Goal: Task Accomplishment & Management: Use online tool/utility

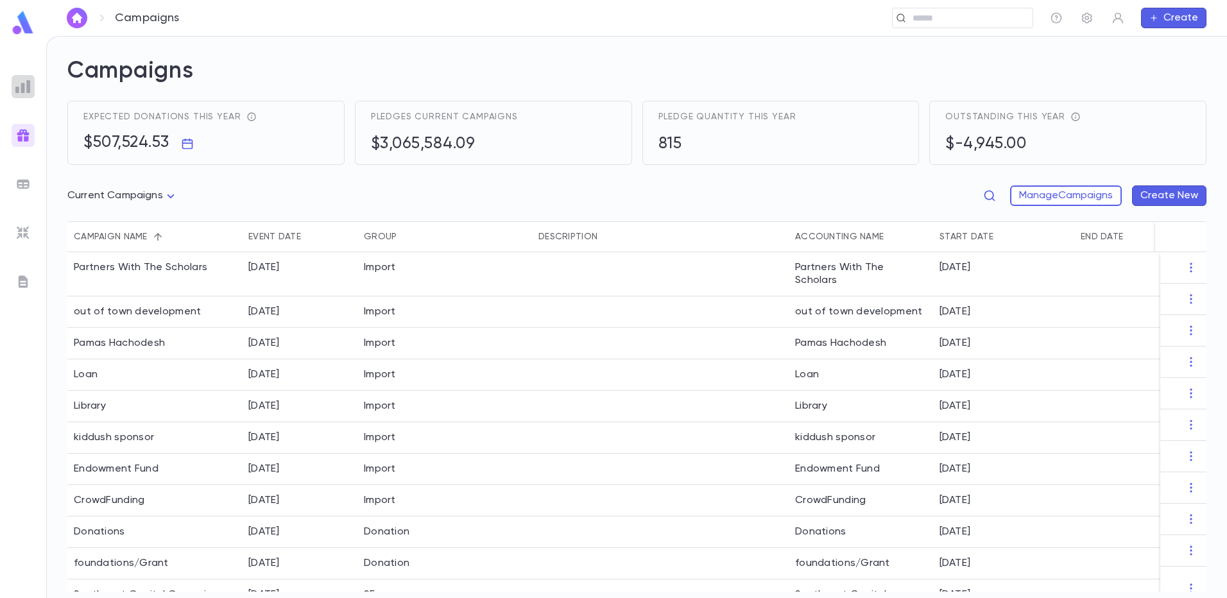
click at [23, 83] on img at bounding box center [22, 86] width 15 height 15
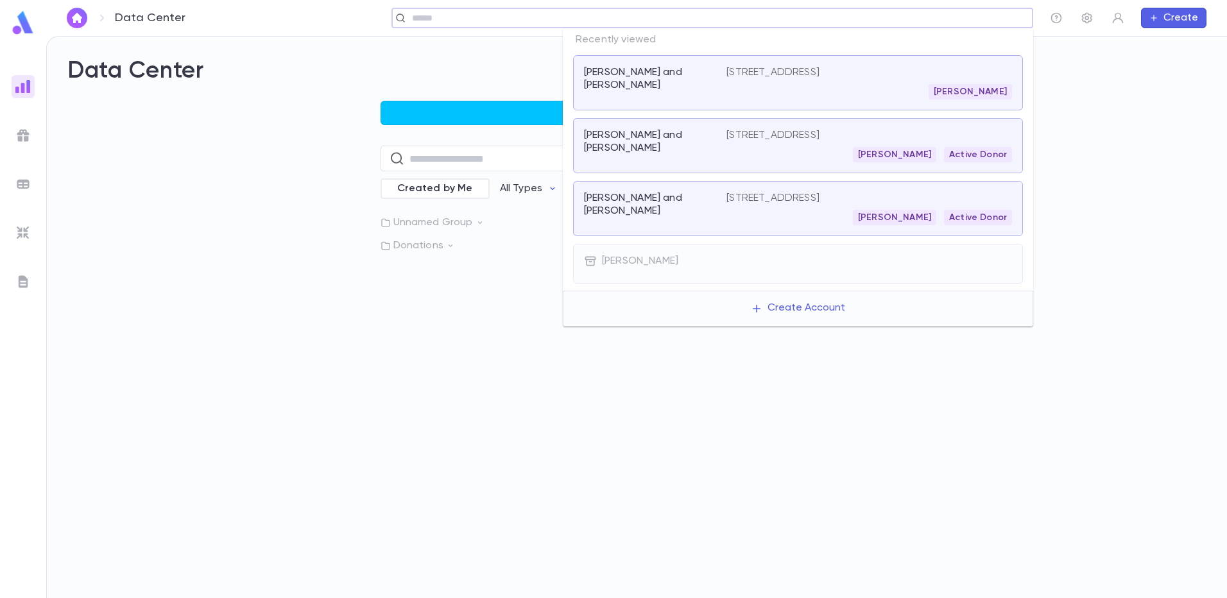
click at [928, 17] on input "text" at bounding box center [708, 18] width 600 height 12
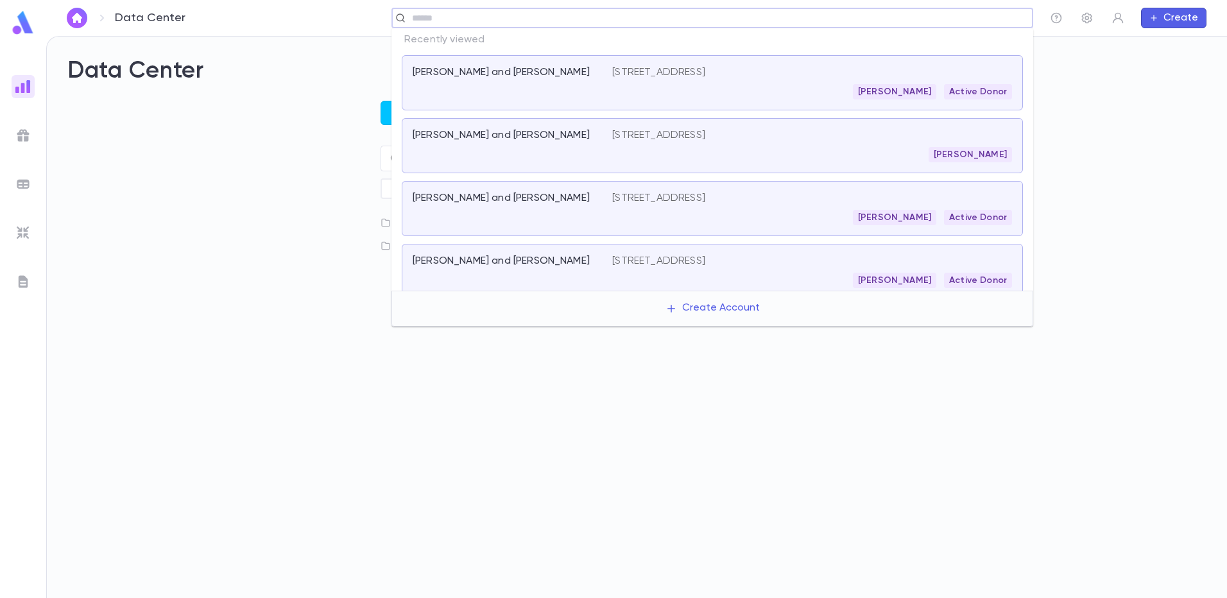
click at [268, 170] on div "Start a List ​ Created by Me All Types Unnamed Group Donations" at bounding box center [636, 176] width 1139 height 151
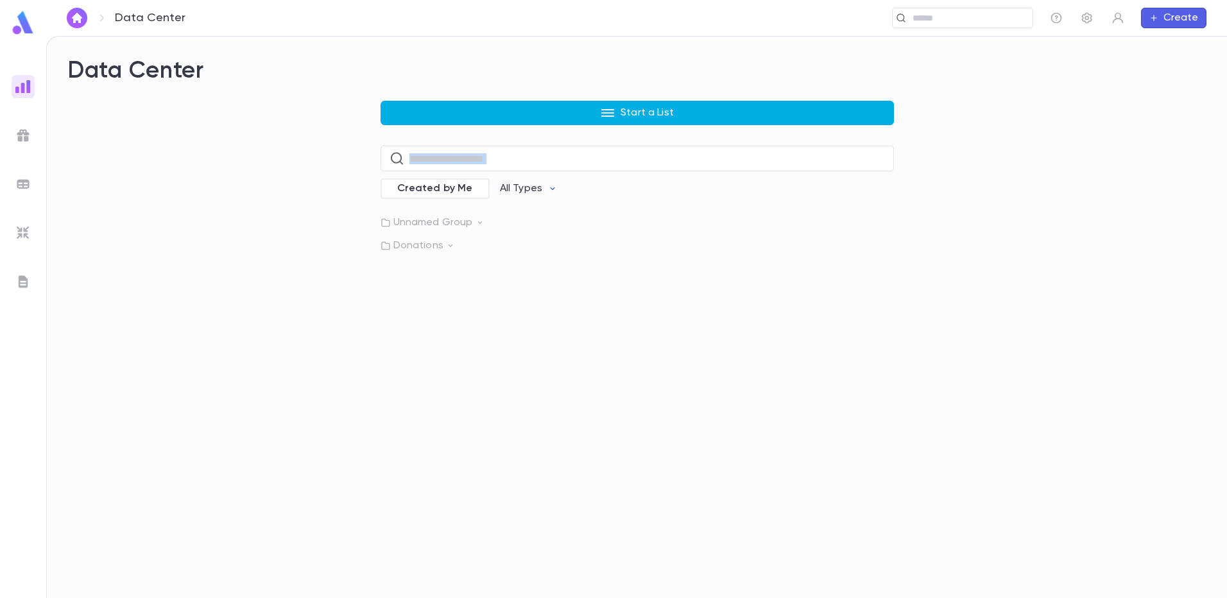
click at [527, 114] on button "Start a List" at bounding box center [637, 113] width 513 height 24
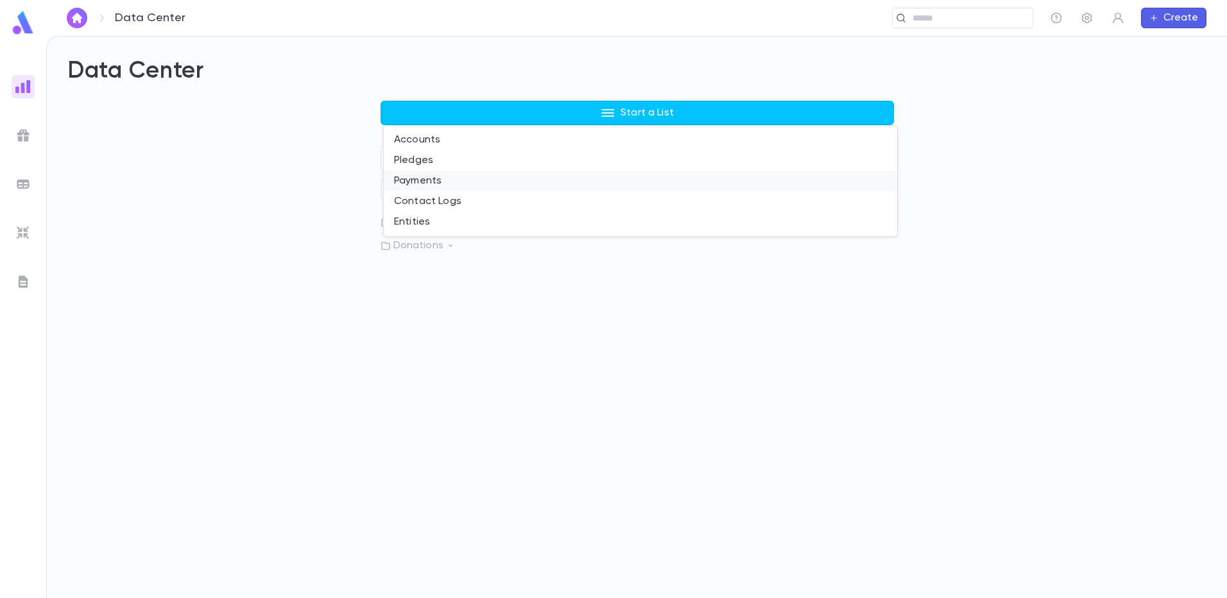
click at [508, 176] on li "Payments" at bounding box center [640, 181] width 513 height 21
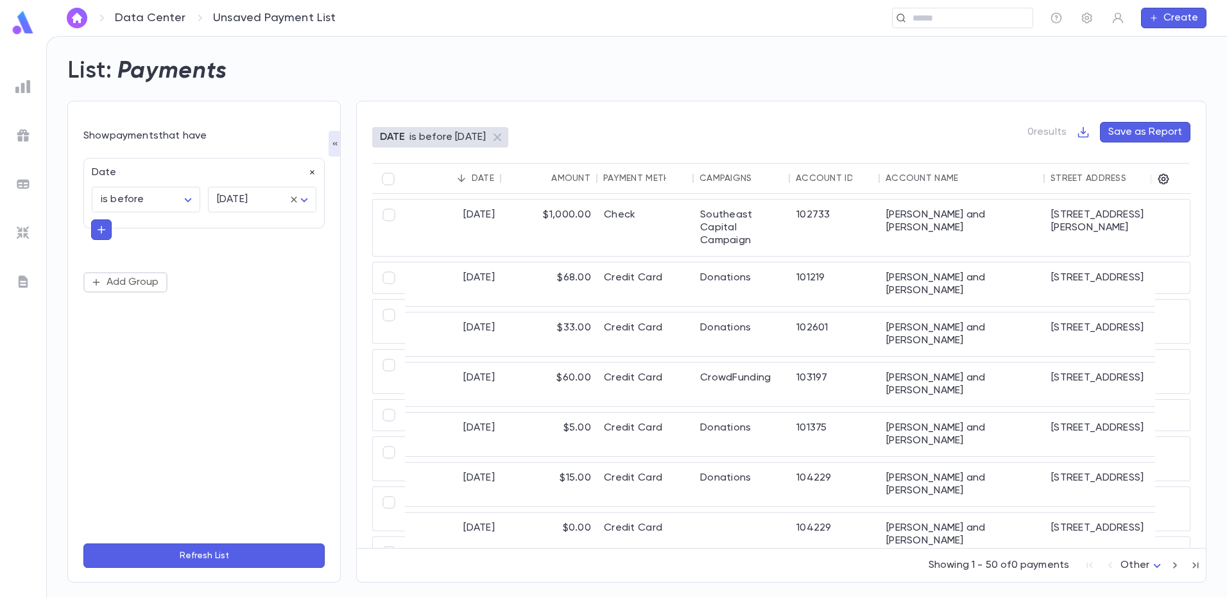
click at [308, 173] on icon "button" at bounding box center [312, 172] width 9 height 9
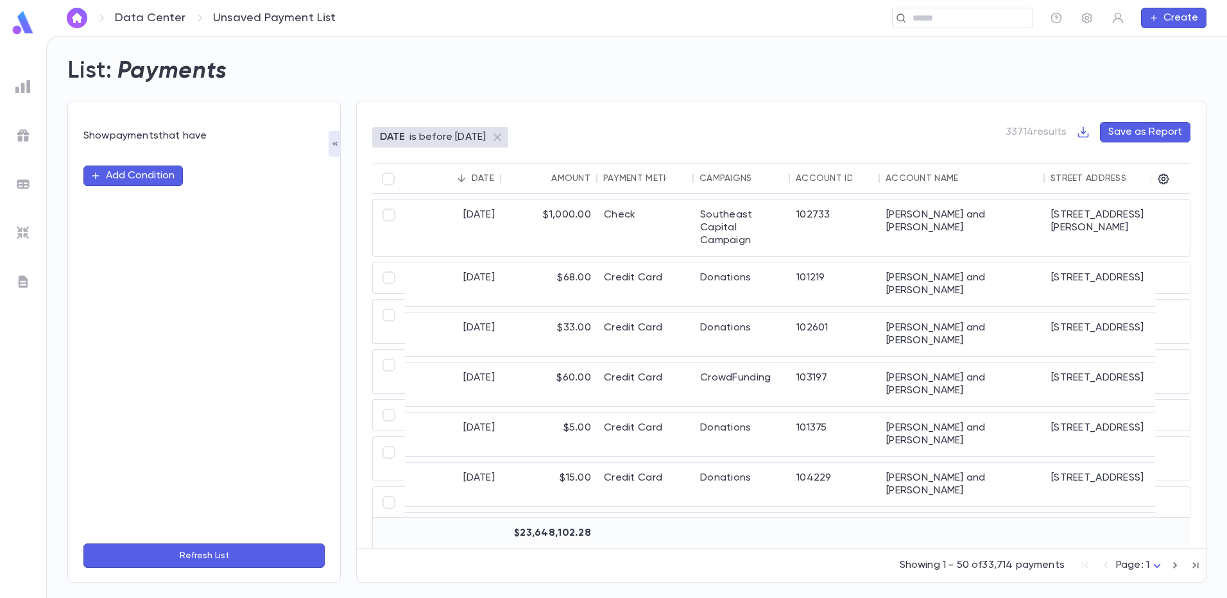
click at [145, 178] on button "Add Condition" at bounding box center [132, 176] width 99 height 21
click at [112, 176] on input "text" at bounding box center [199, 176] width 202 height 18
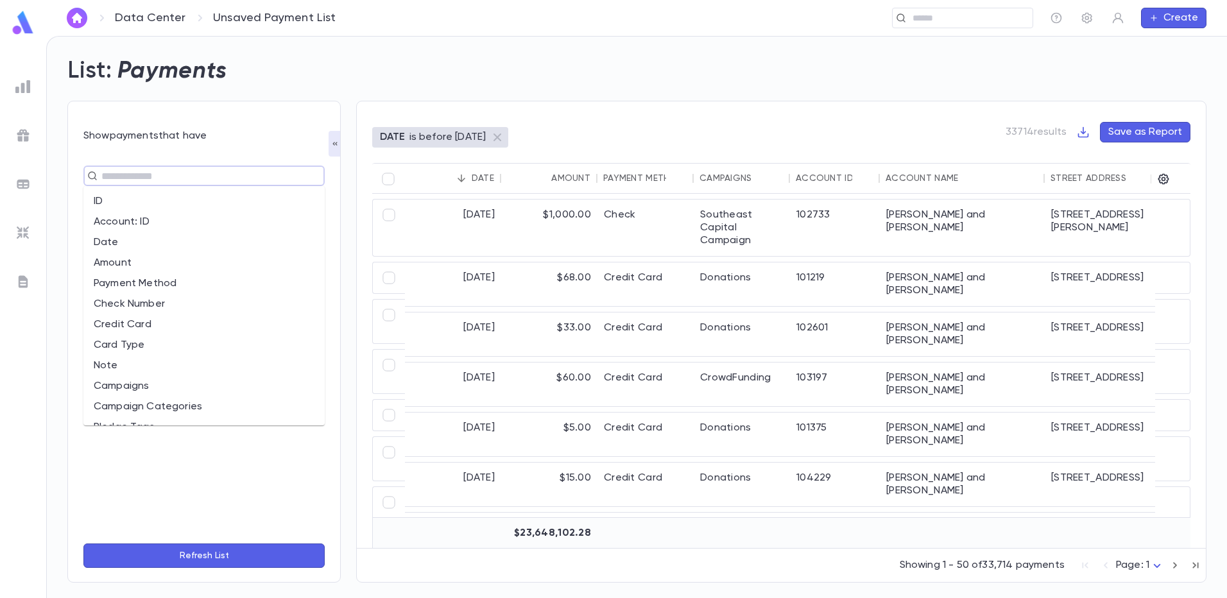
click at [130, 260] on li "Amount" at bounding box center [203, 263] width 241 height 21
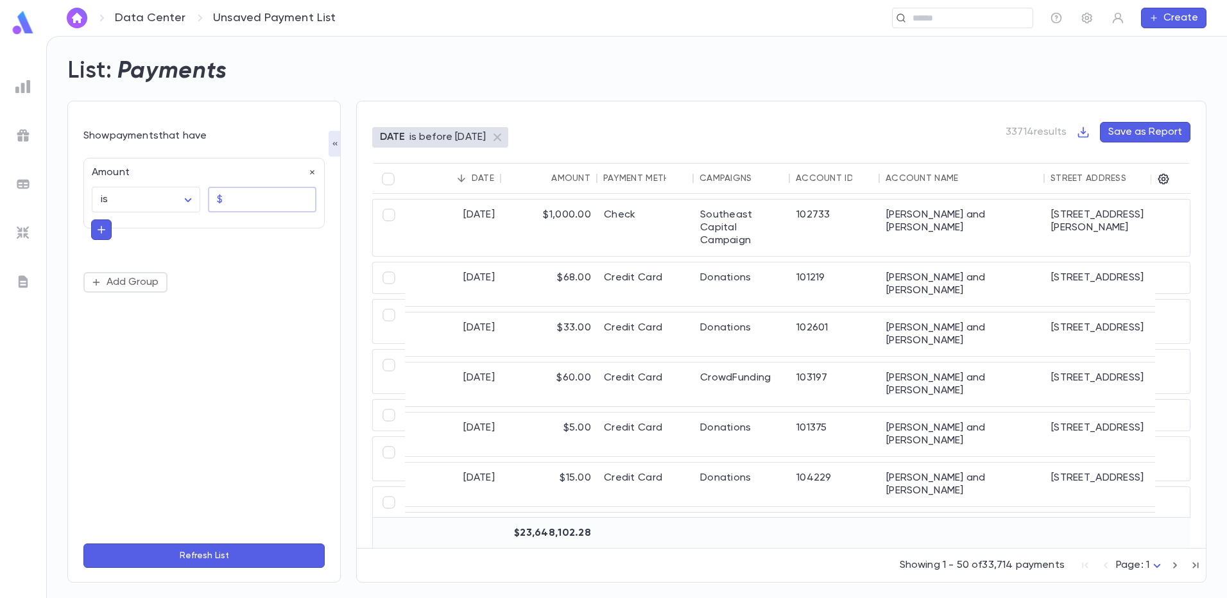
click at [239, 193] on input "text" at bounding box center [272, 199] width 89 height 25
type input "*********"
click at [102, 233] on icon "button" at bounding box center [102, 229] width 12 height 13
click at [187, 200] on body "Data Center Unsaved Payment List ​ Create List: Payments Show payments that hav…" at bounding box center [613, 317] width 1227 height 562
click at [150, 305] on span "is more than" at bounding box center [148, 309] width 87 height 13
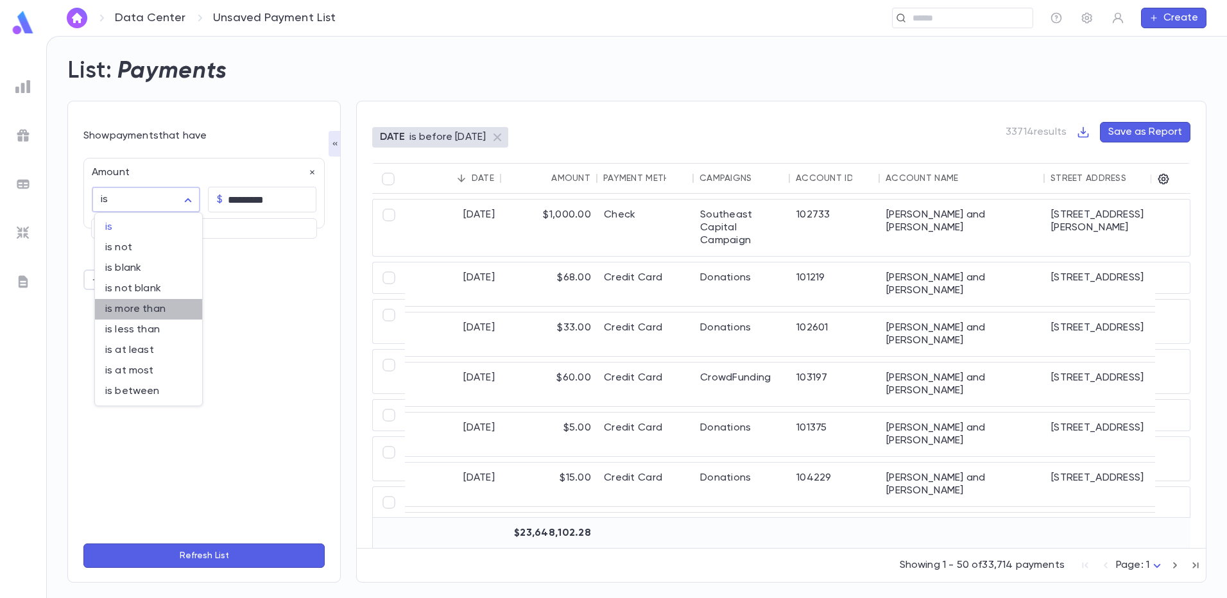
type input "**********"
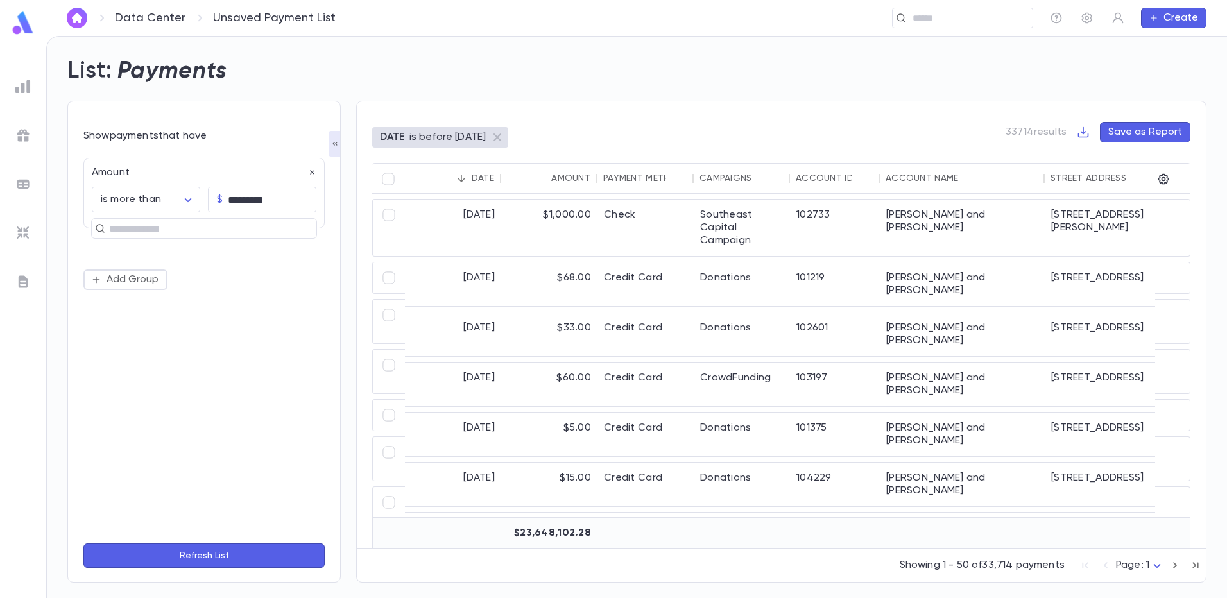
click at [206, 558] on button "Refresh List" at bounding box center [203, 556] width 241 height 24
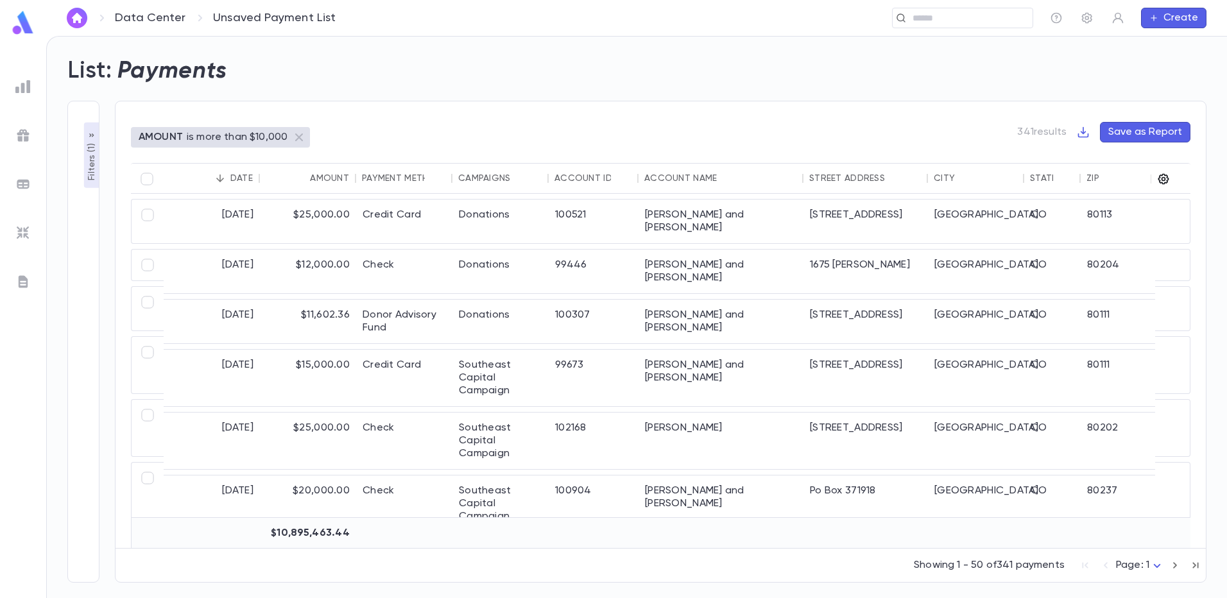
click at [1159, 177] on icon "button" at bounding box center [1163, 179] width 13 height 13
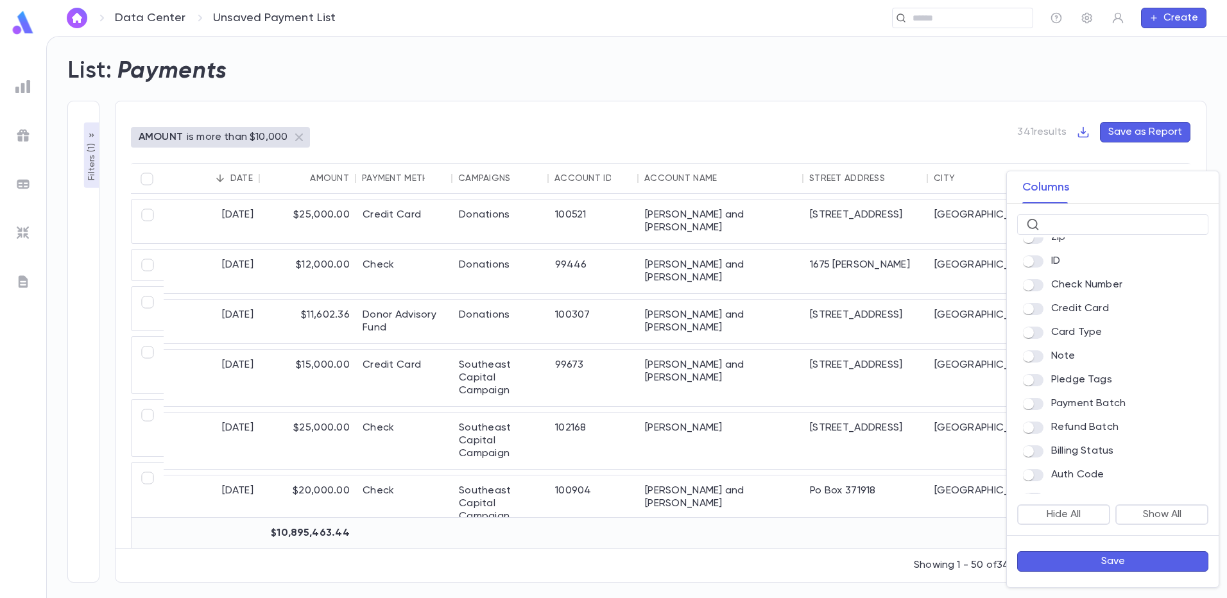
scroll to position [321, 0]
click at [1084, 132] on div at bounding box center [613, 299] width 1227 height 598
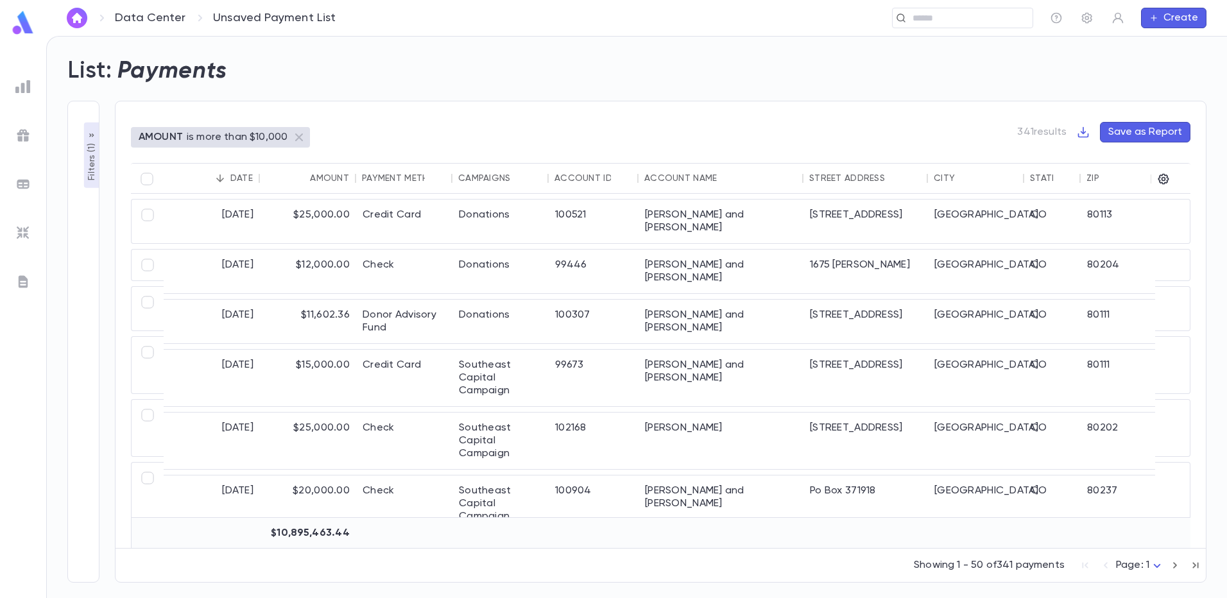
click at [1084, 132] on icon "button" at bounding box center [1083, 132] width 13 height 13
click at [1107, 154] on li "Download CSV" at bounding box center [1128, 157] width 92 height 21
click at [715, 100] on div "AMOUNT is more than $10,000 341 results Save as Report Date Amount Payment Meth…" at bounding box center [652, 333] width 1107 height 497
click at [1161, 178] on icon "button" at bounding box center [1163, 179] width 13 height 13
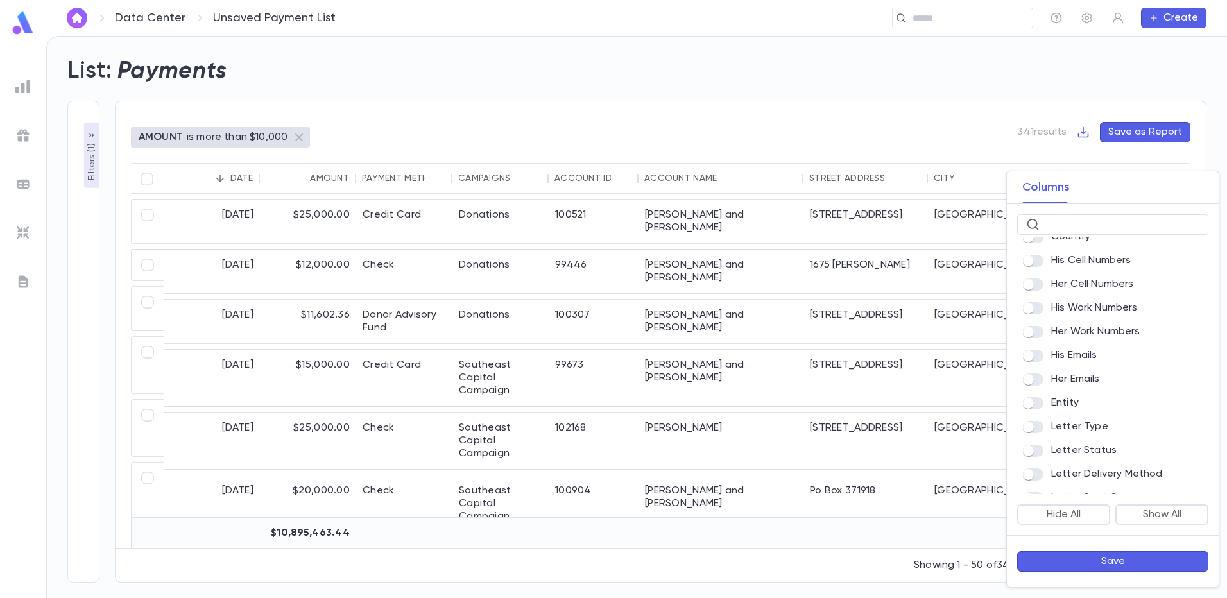
scroll to position [827, 0]
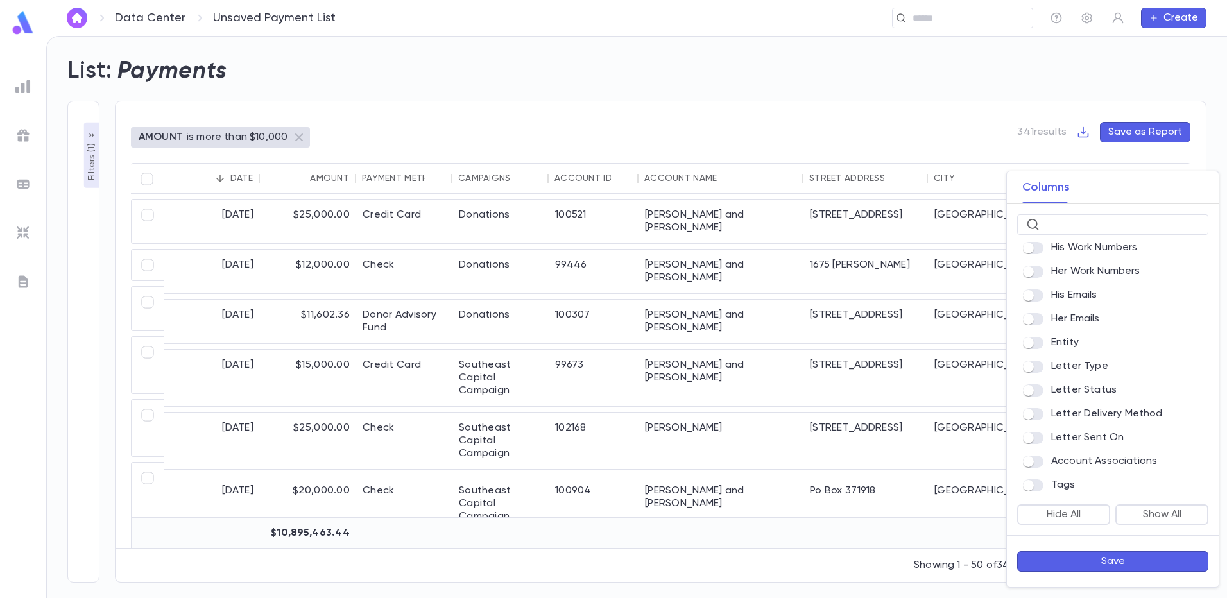
click at [1075, 565] on button "Save" at bounding box center [1112, 561] width 191 height 21
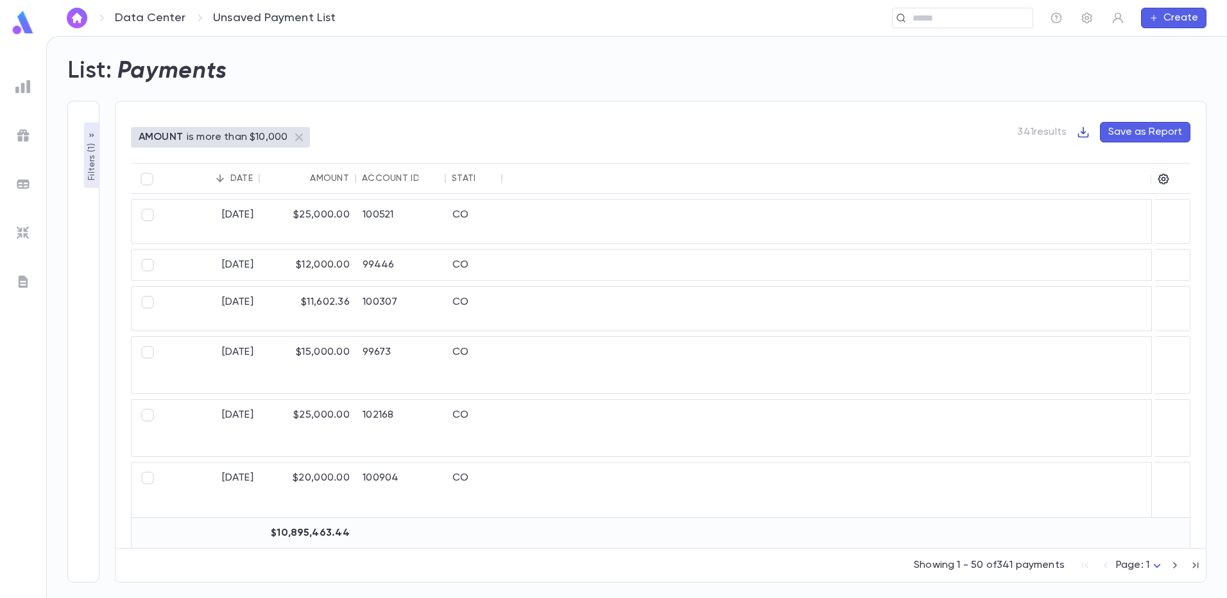
click at [1084, 133] on icon "button" at bounding box center [1083, 132] width 11 height 11
click at [1122, 159] on li "Download CSV" at bounding box center [1128, 157] width 92 height 21
click at [648, 133] on div "AMOUNT is more than $10,000 341 results Save as Report" at bounding box center [660, 142] width 1059 height 41
click at [1156, 566] on body "**********" at bounding box center [613, 317] width 1227 height 562
click at [754, 570] on div at bounding box center [613, 299] width 1227 height 598
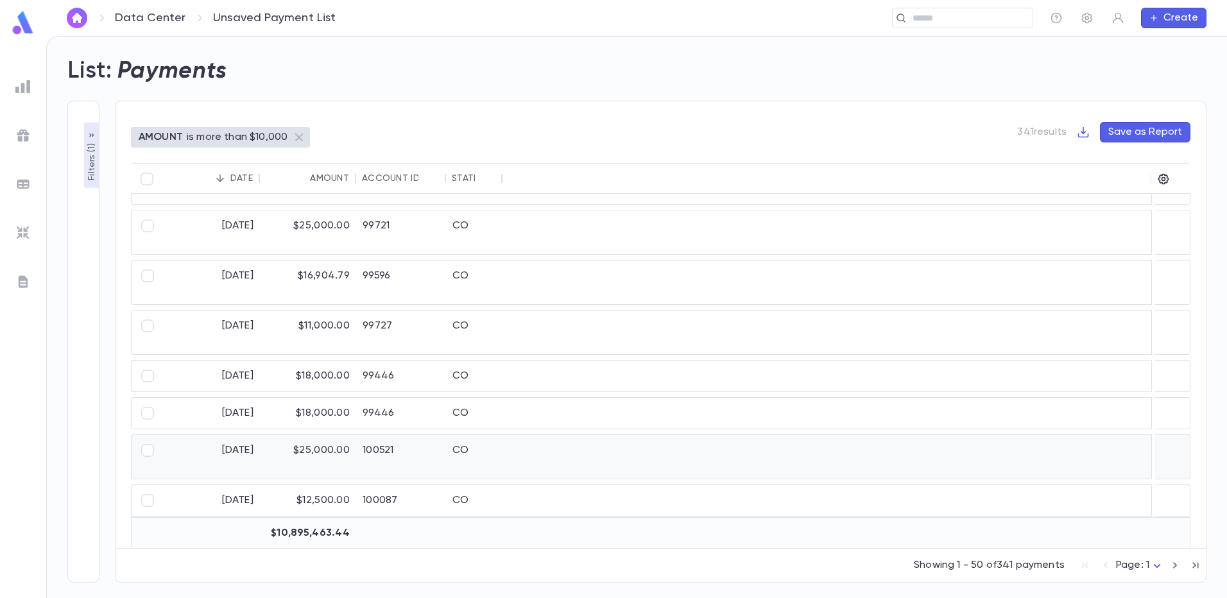
scroll to position [1849, 0]
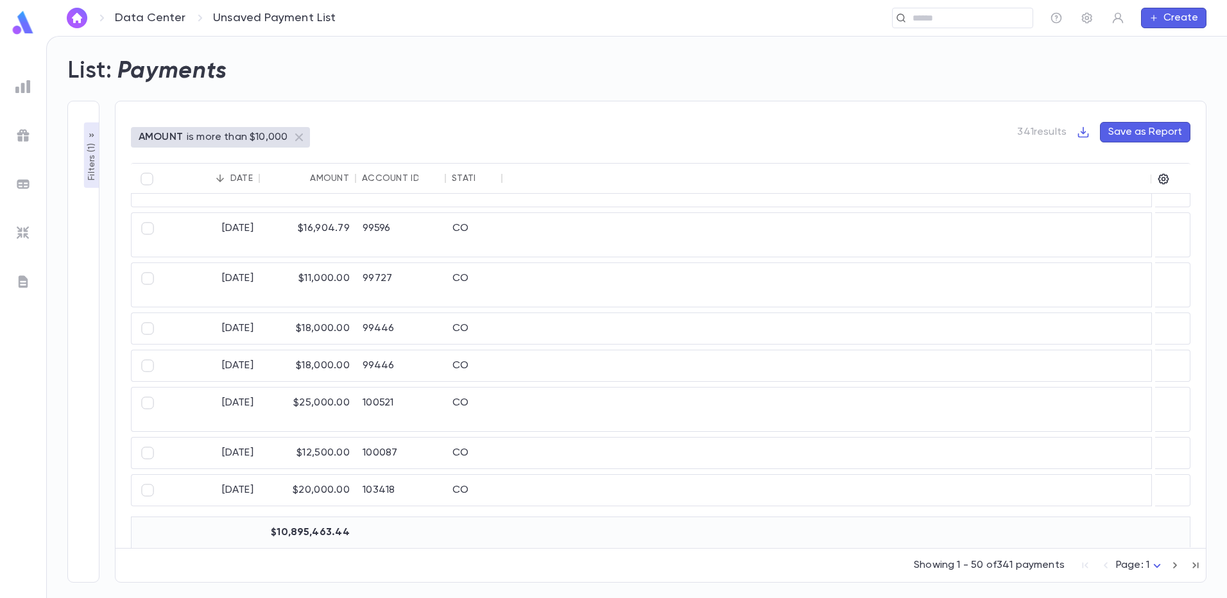
click at [90, 163] on p "Filters ( 1 )" at bounding box center [91, 161] width 13 height 40
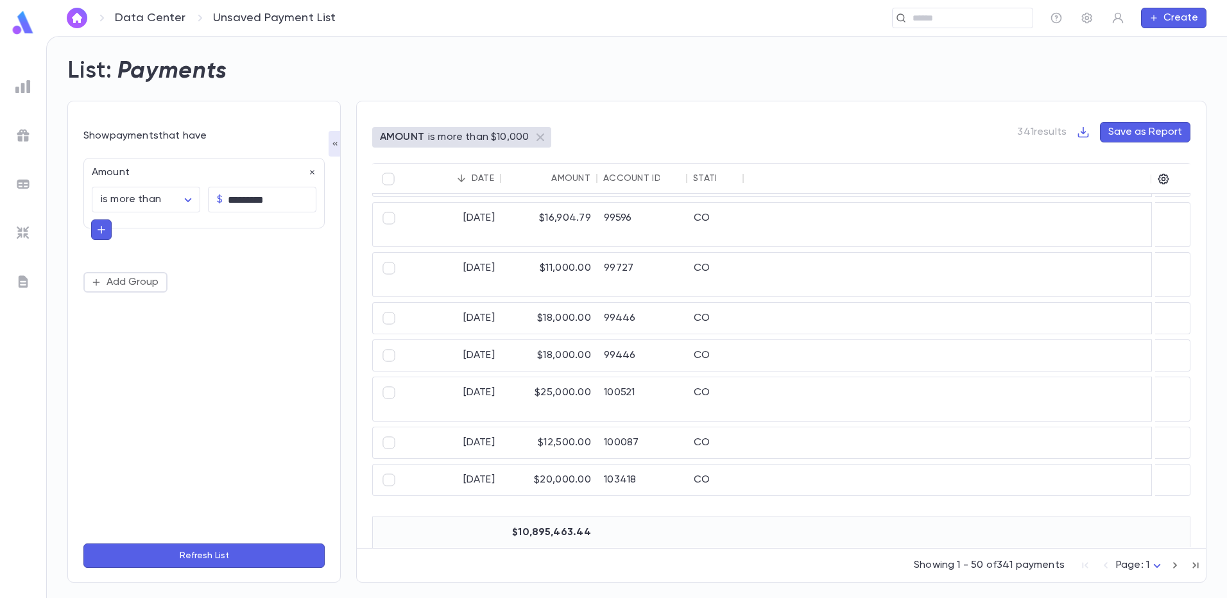
click at [101, 230] on icon "button" at bounding box center [102, 230] width 8 height 8
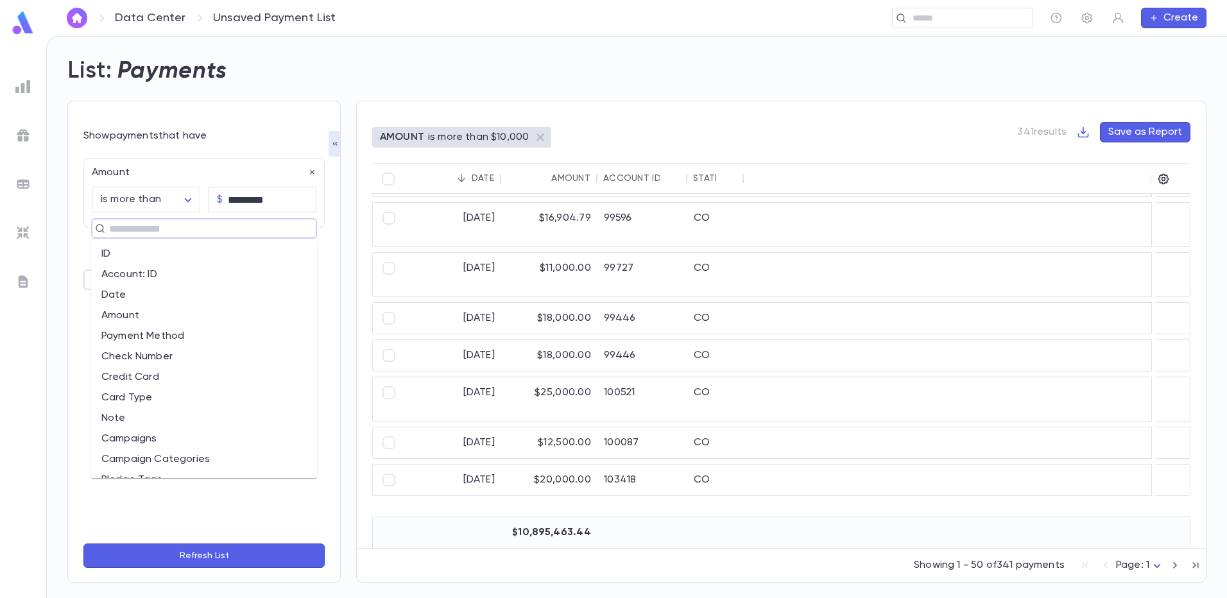
click at [108, 230] on input "text" at bounding box center [198, 228] width 187 height 18
click at [114, 297] on li "Date" at bounding box center [204, 295] width 226 height 21
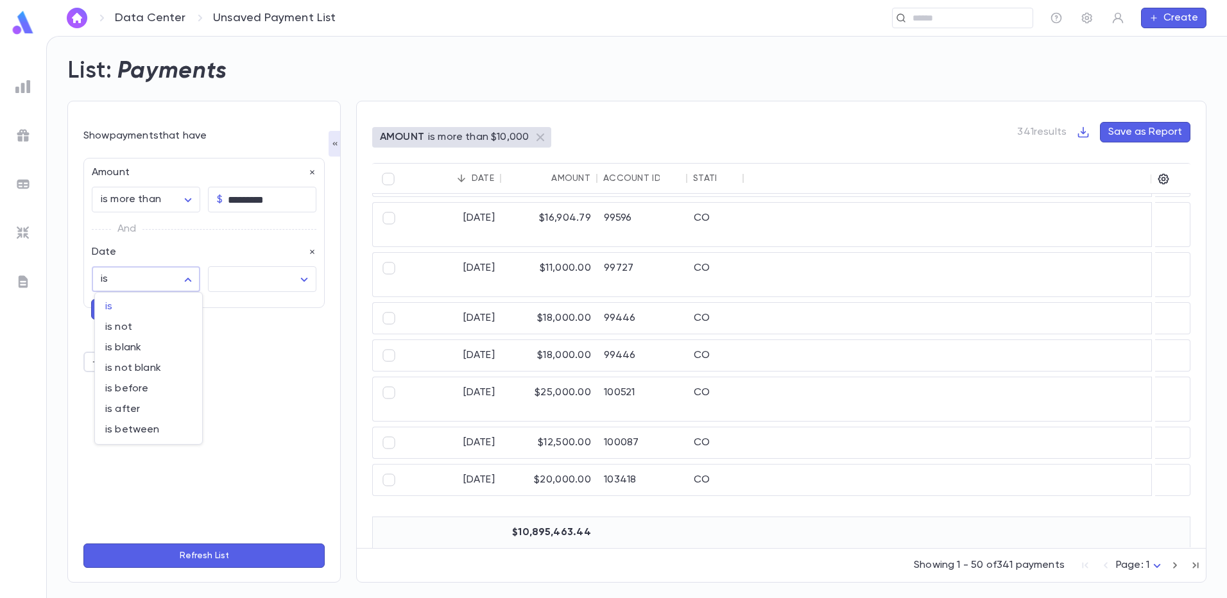
click at [187, 280] on body "**********" at bounding box center [613, 317] width 1227 height 562
click at [127, 434] on span "is between" at bounding box center [148, 430] width 87 height 13
type input "*******"
click at [109, 316] on input "tel" at bounding box center [124, 312] width 65 height 25
type input "*"
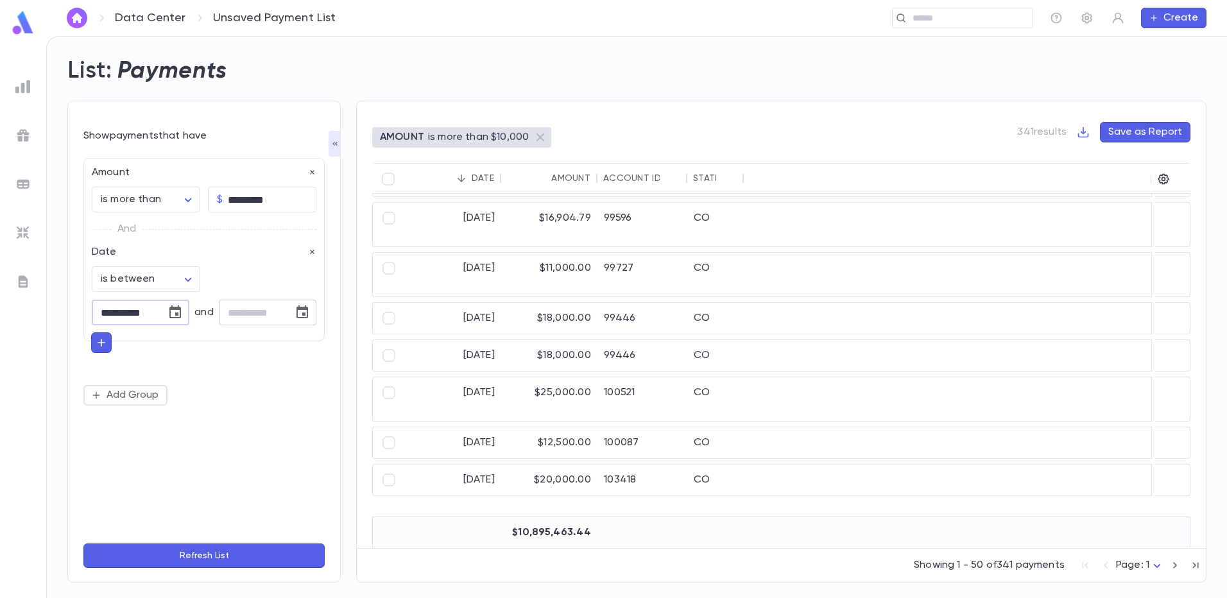
type input "**********"
click at [235, 313] on input "tel" at bounding box center [251, 312] width 65 height 25
click at [297, 314] on icon "Choose date" at bounding box center [302, 311] width 12 height 13
click at [245, 402] on button "3" at bounding box center [251, 398] width 23 height 23
type input "**********"
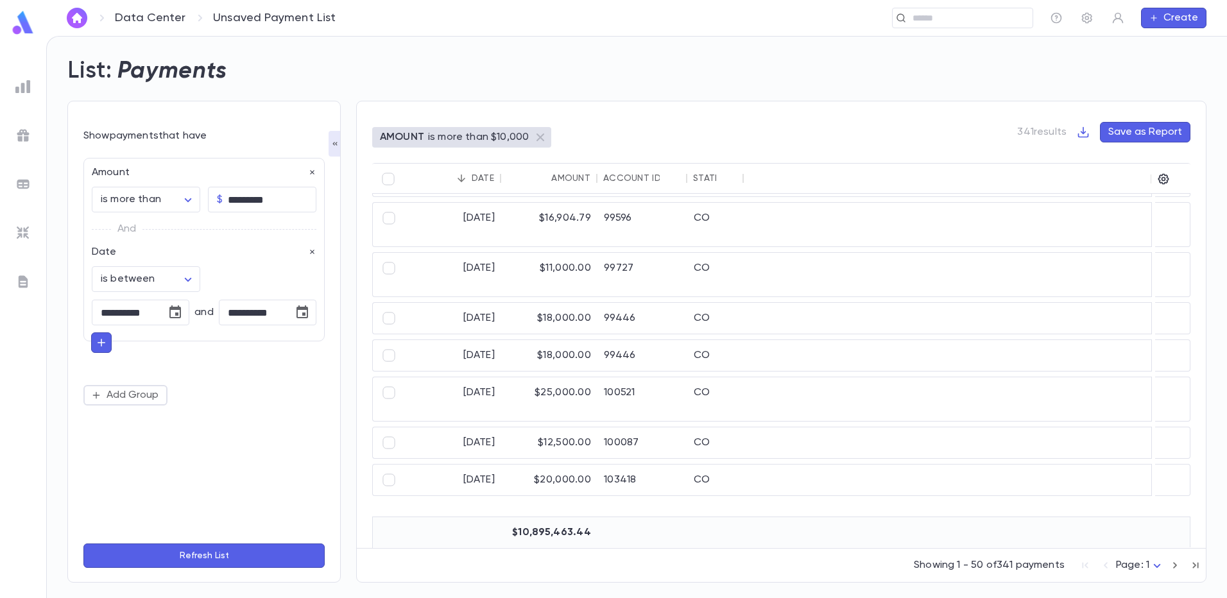
click at [220, 543] on form "**********" at bounding box center [203, 350] width 241 height 440
click at [226, 553] on button "Refresh List" at bounding box center [203, 556] width 241 height 24
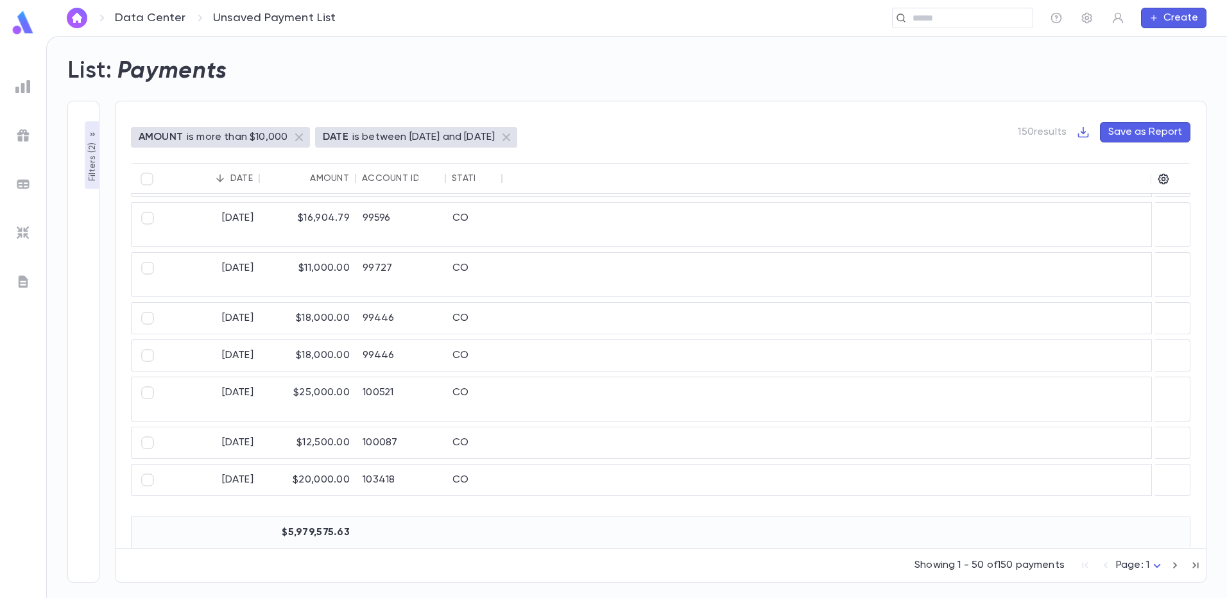
click at [1170, 182] on div at bounding box center [1168, 179] width 22 height 31
click at [1163, 180] on icon "button" at bounding box center [1163, 179] width 13 height 13
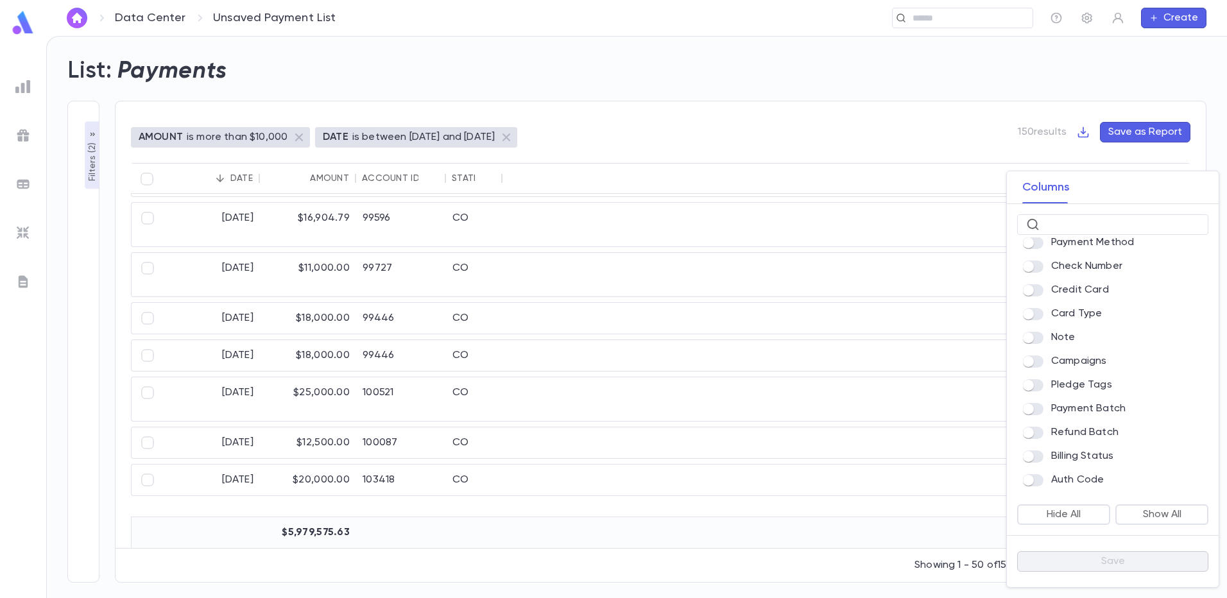
scroll to position [0, 0]
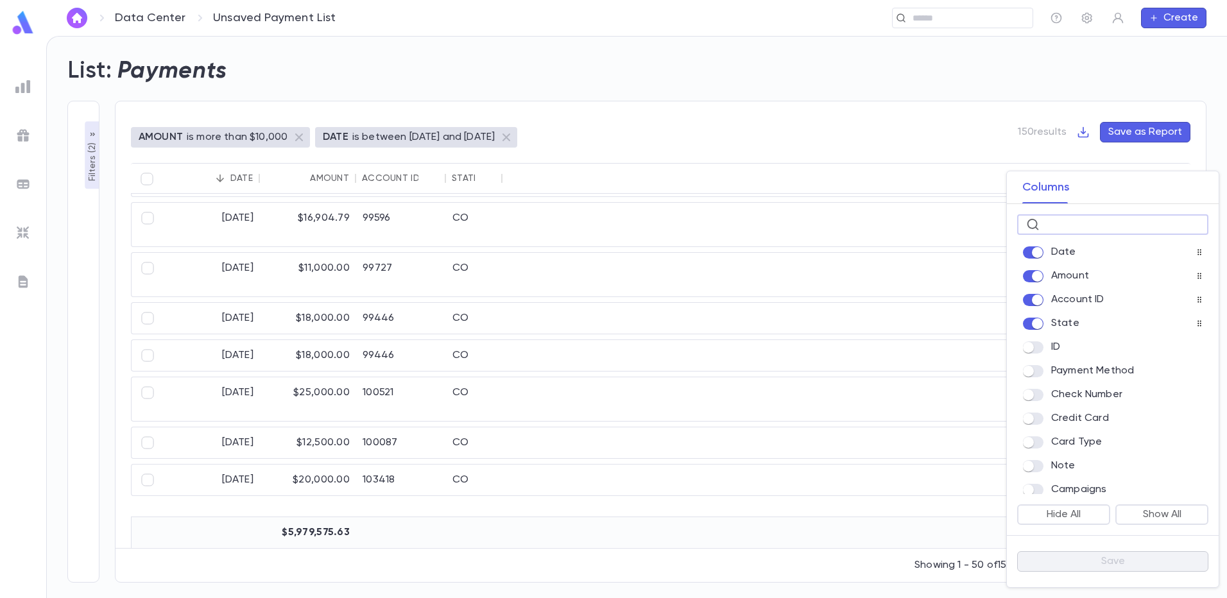
click at [1061, 221] on input "text" at bounding box center [1122, 225] width 155 height 20
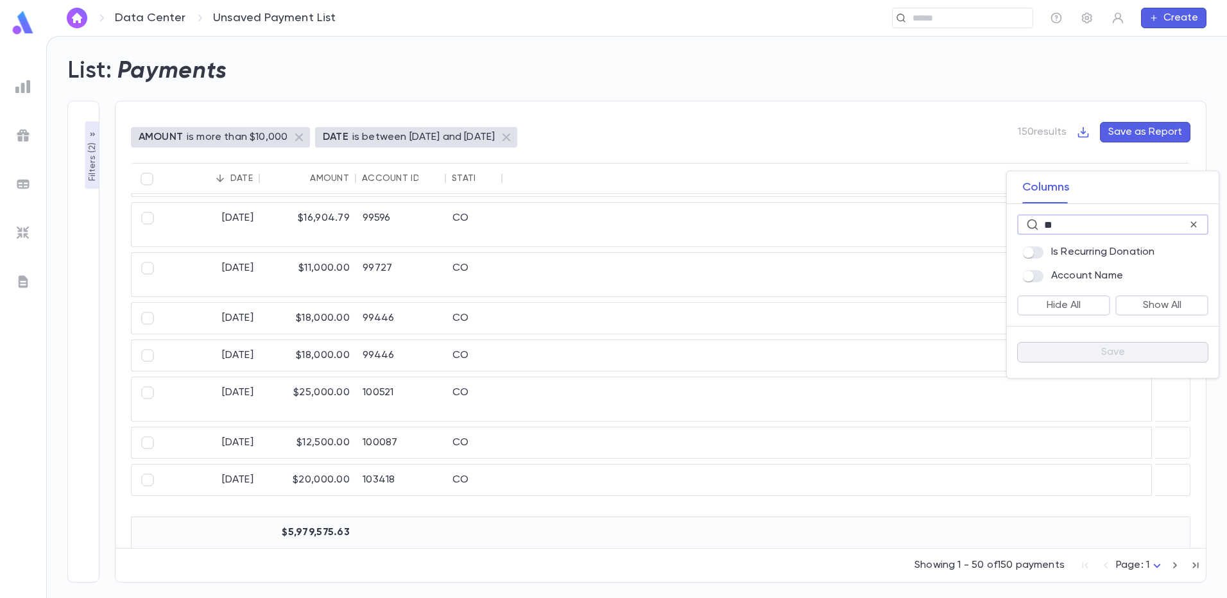
type input "**"
click at [1148, 349] on button "Save" at bounding box center [1112, 352] width 191 height 21
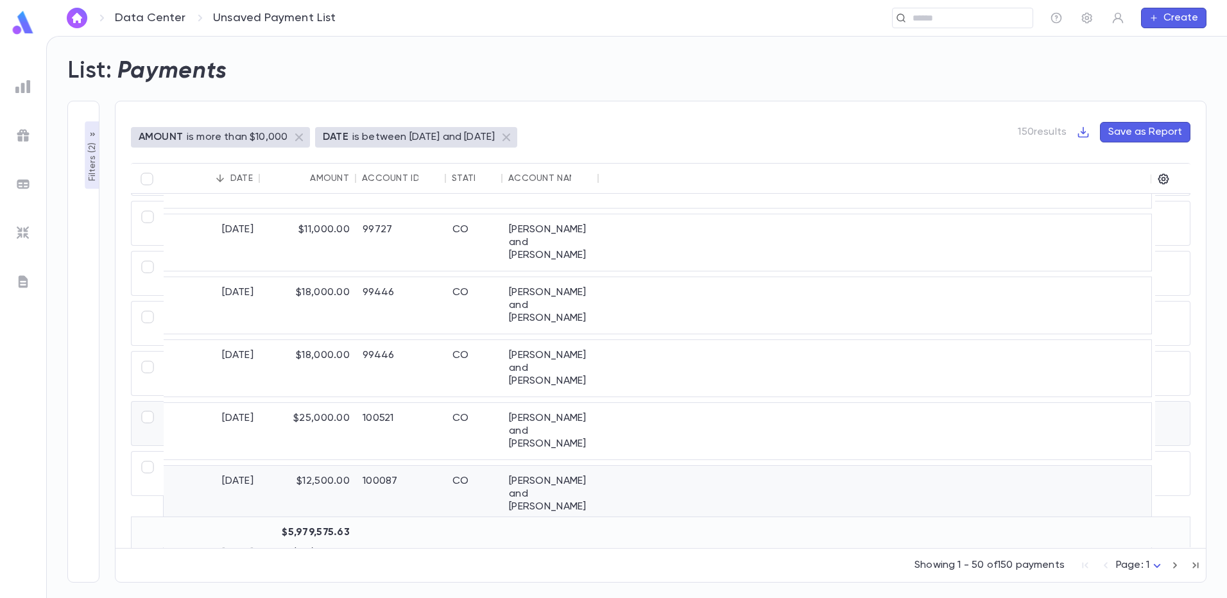
scroll to position [1451, 0]
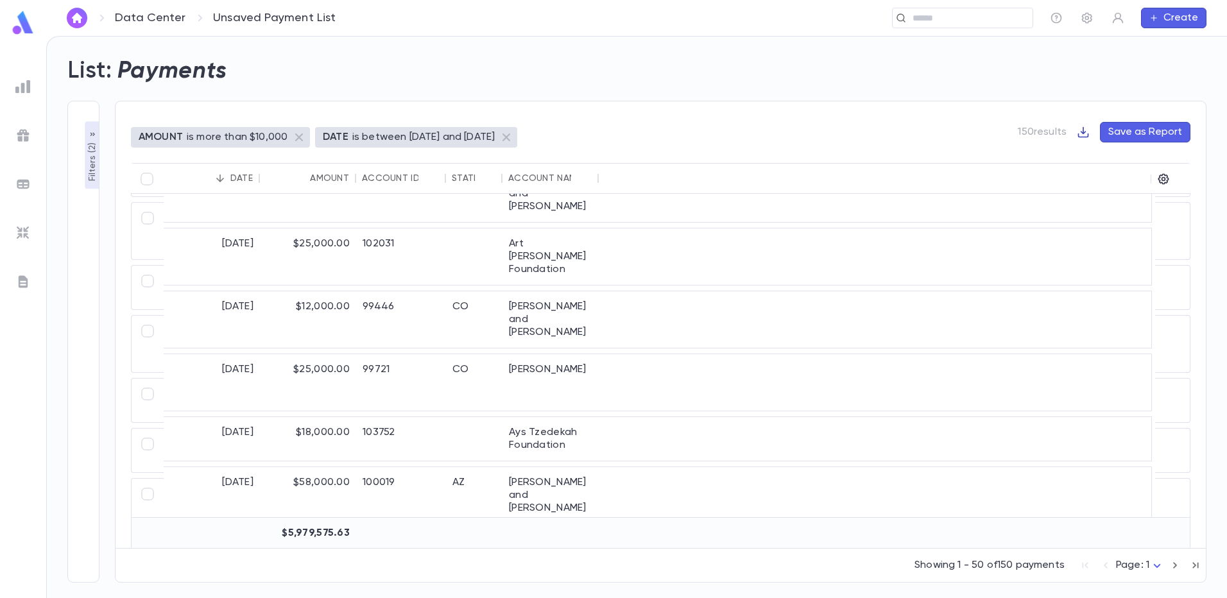
click at [1083, 135] on icon "button" at bounding box center [1083, 132] width 13 height 13
click at [1107, 162] on li "Download CSV" at bounding box center [1128, 157] width 92 height 21
click at [705, 94] on div "AMOUNT is more than $10,000 DATE is between [DATE] and [DATE] 150 results Save …" at bounding box center [652, 333] width 1107 height 497
click at [1166, 180] on icon "button" at bounding box center [1163, 179] width 13 height 13
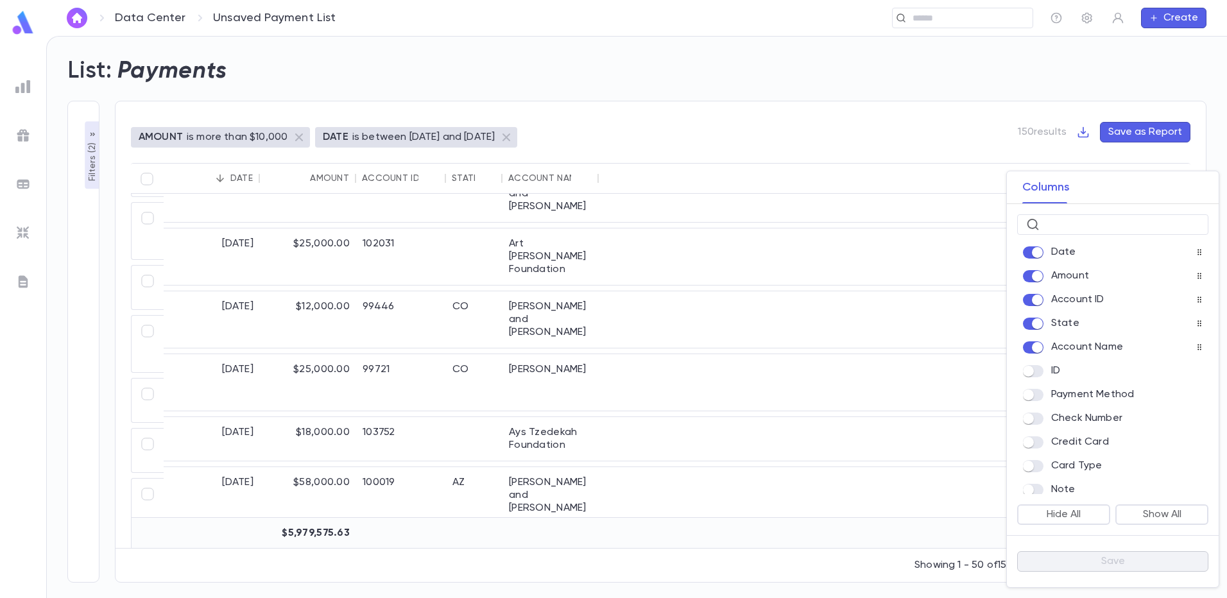
click at [1040, 343] on span at bounding box center [1033, 347] width 21 height 12
click at [1123, 565] on button "Save" at bounding box center [1112, 561] width 191 height 21
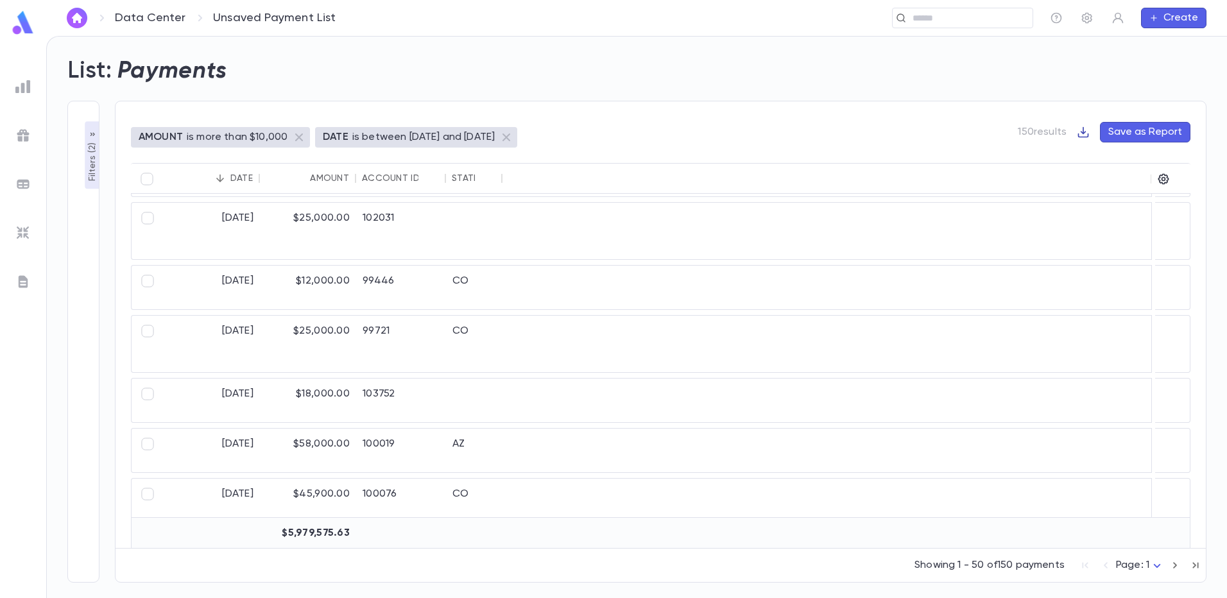
click at [1083, 137] on icon "button" at bounding box center [1083, 132] width 11 height 11
click at [1117, 157] on li "Download CSV" at bounding box center [1128, 157] width 92 height 21
click at [212, 136] on p "is more than $10,000" at bounding box center [237, 137] width 101 height 13
click at [218, 137] on p "is more than $10,000" at bounding box center [237, 137] width 101 height 13
click at [94, 164] on p "Filters ( 2 )" at bounding box center [92, 161] width 13 height 42
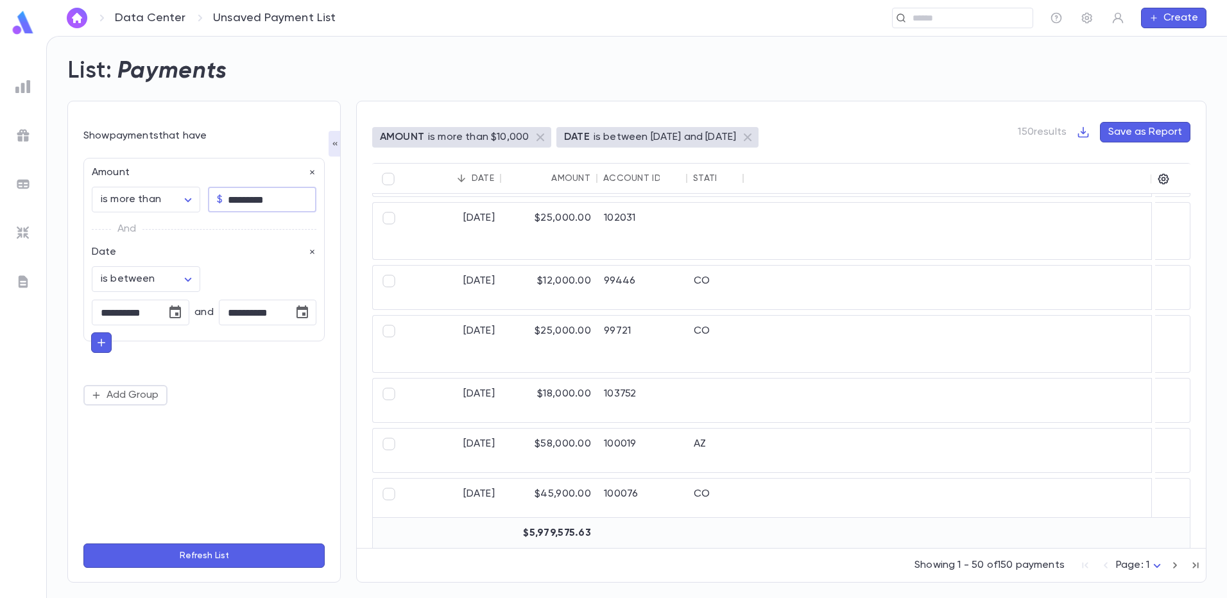
click at [239, 197] on input "*********" at bounding box center [272, 199] width 89 height 25
type input "********"
click at [243, 549] on button "Refresh List" at bounding box center [203, 556] width 241 height 24
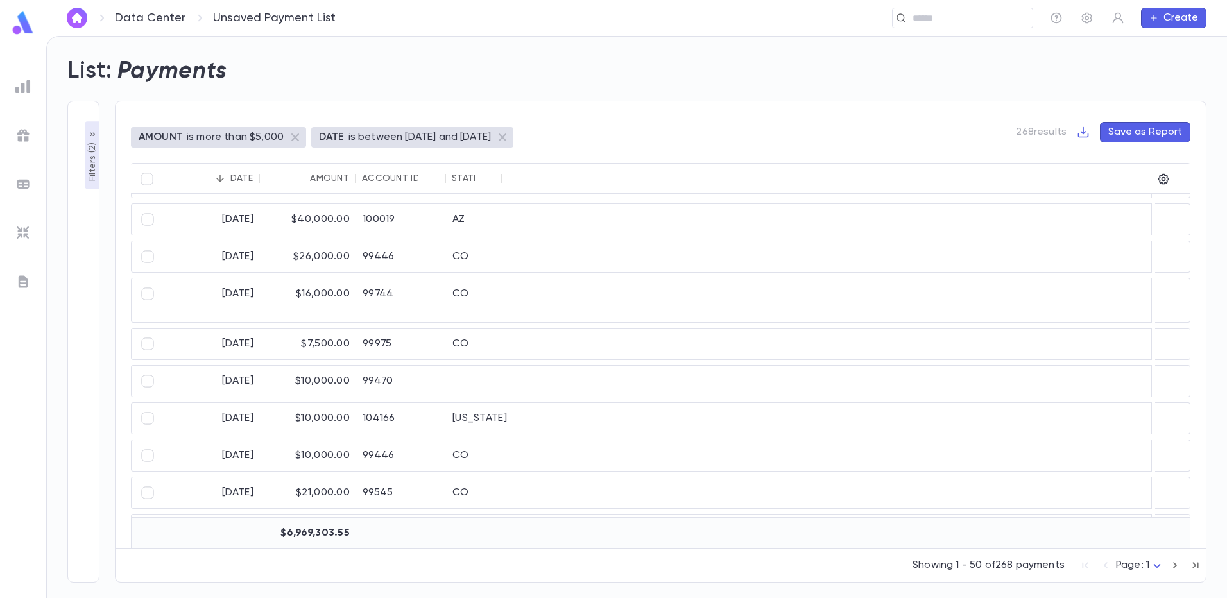
click at [87, 169] on p "Filters ( 2 )" at bounding box center [92, 161] width 13 height 42
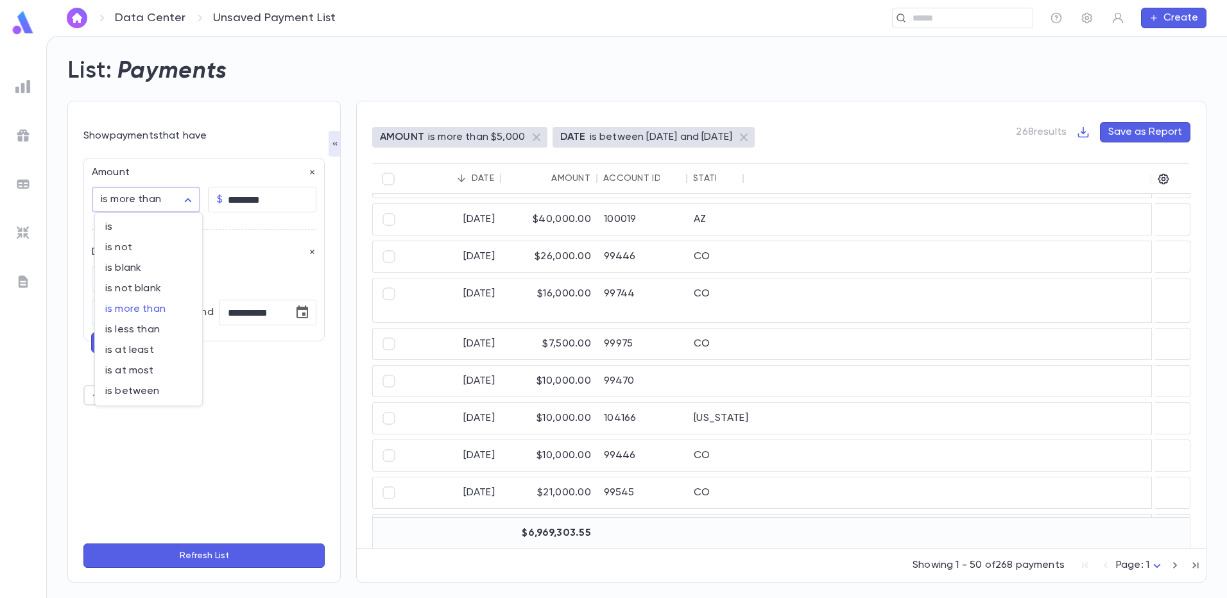
click at [192, 199] on body "**********" at bounding box center [613, 317] width 1227 height 562
click at [139, 390] on span "is between" at bounding box center [148, 391] width 87 height 13
type input "*******"
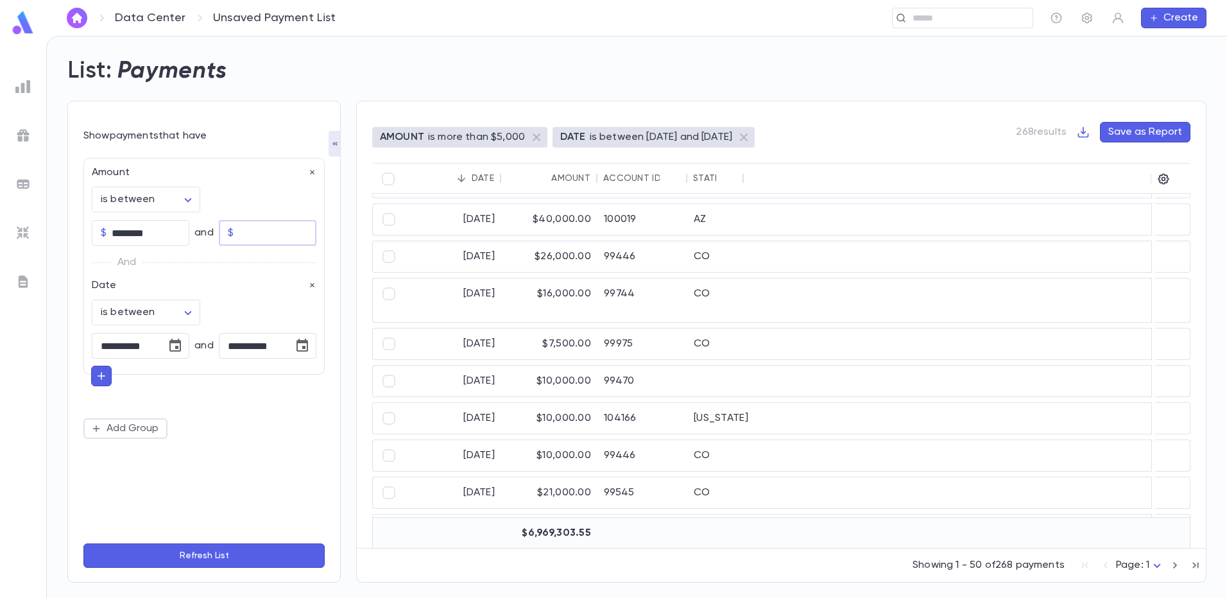
click at [241, 232] on input "text" at bounding box center [278, 233] width 78 height 25
type input "****"
type input "********"
click at [214, 558] on button "Refresh List" at bounding box center [203, 556] width 241 height 24
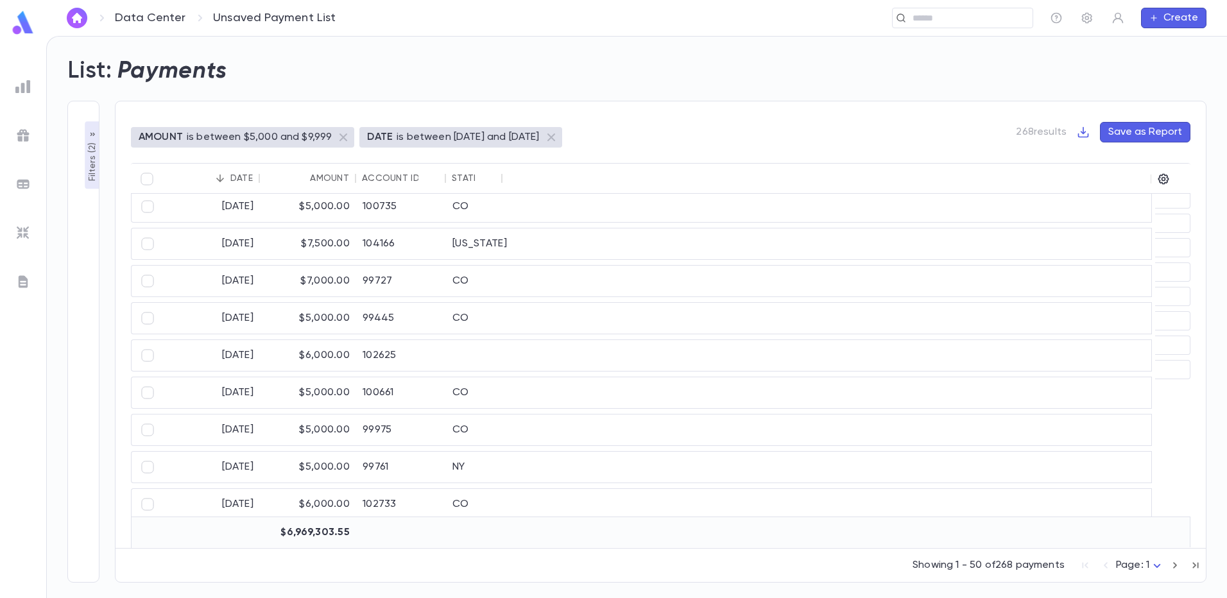
scroll to position [1285, 0]
click at [1164, 179] on icon "button" at bounding box center [1163, 179] width 13 height 13
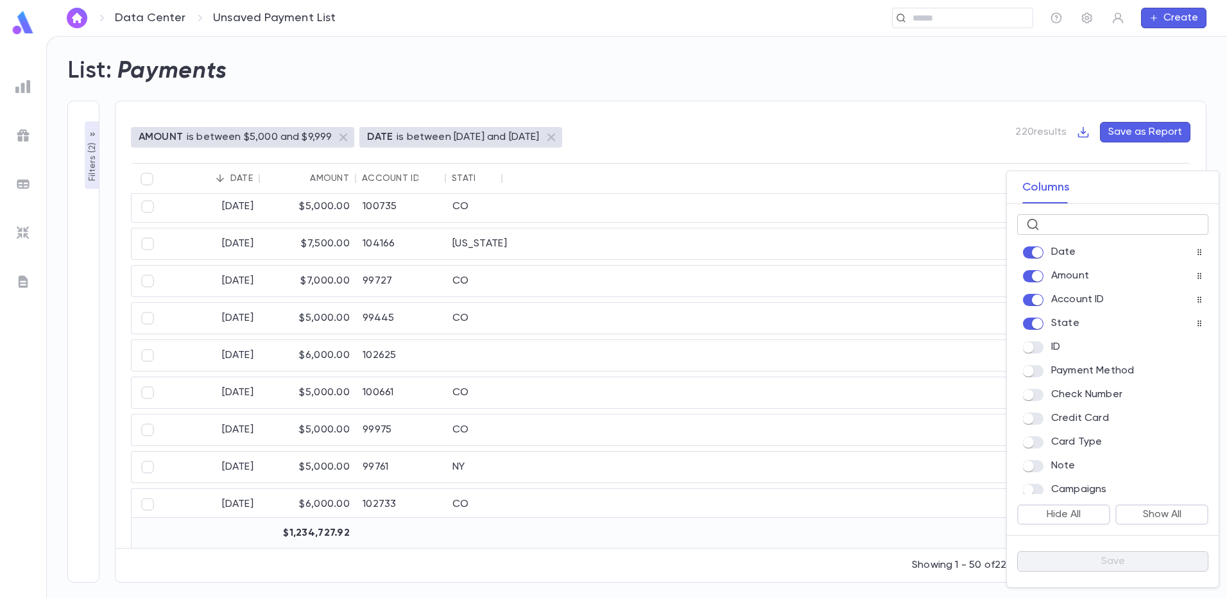
click at [1050, 224] on input "text" at bounding box center [1122, 225] width 155 height 20
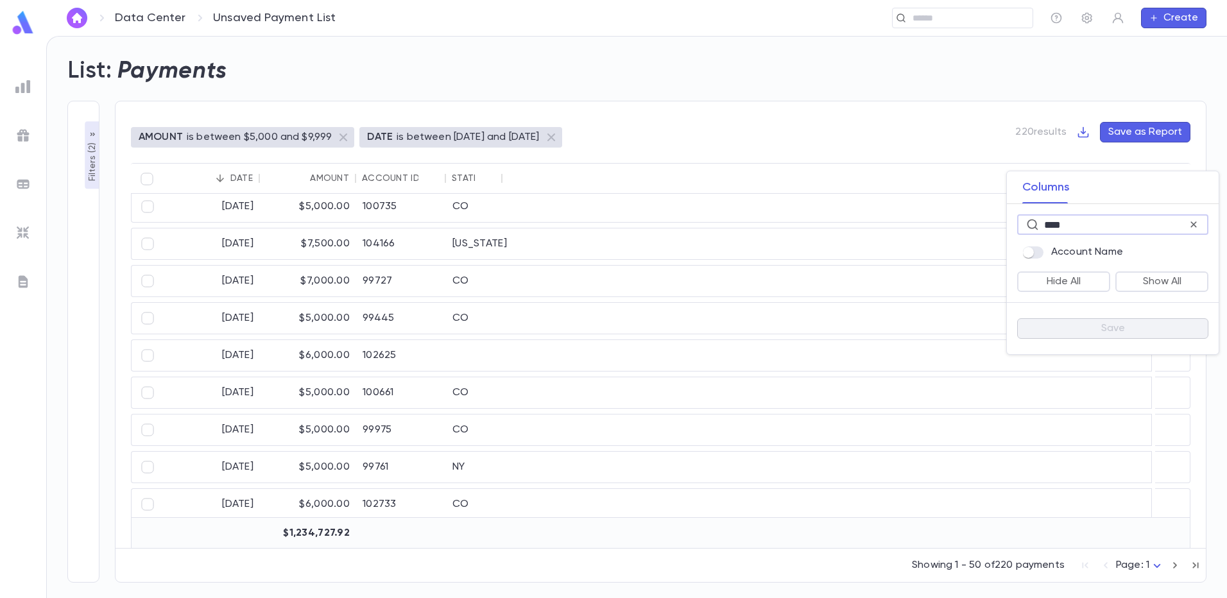
type input "****"
click at [1168, 273] on button "Show All" at bounding box center [1161, 281] width 93 height 21
click at [1077, 318] on div "Save" at bounding box center [1113, 328] width 212 height 52
click at [1077, 325] on button "Save" at bounding box center [1112, 328] width 191 height 21
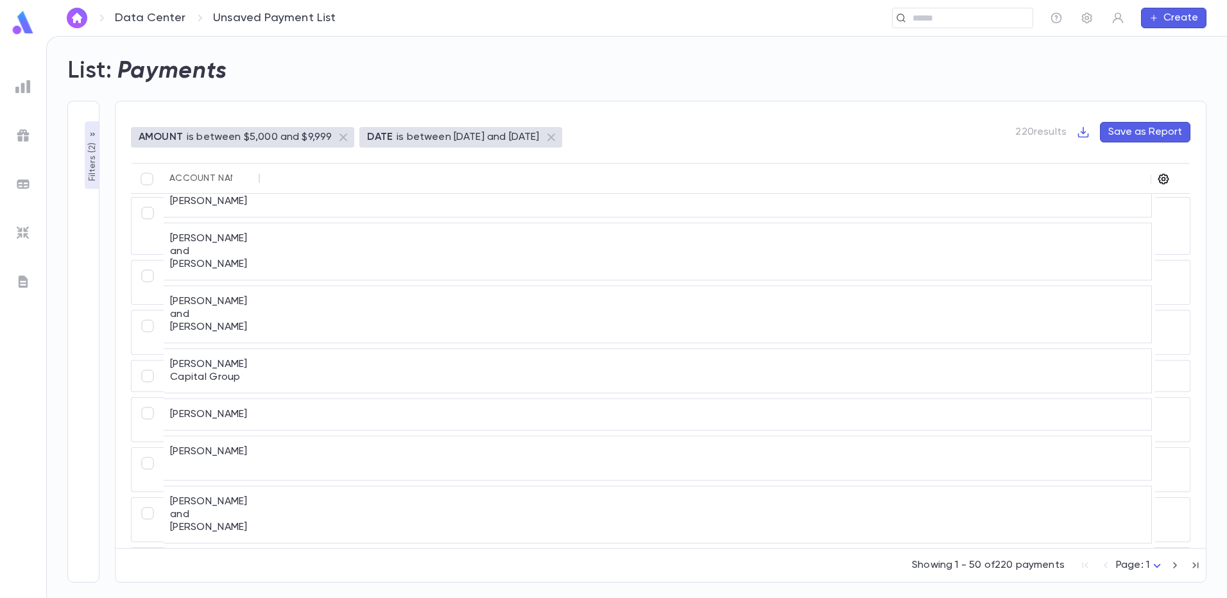
click at [1164, 178] on icon "button" at bounding box center [1163, 179] width 13 height 13
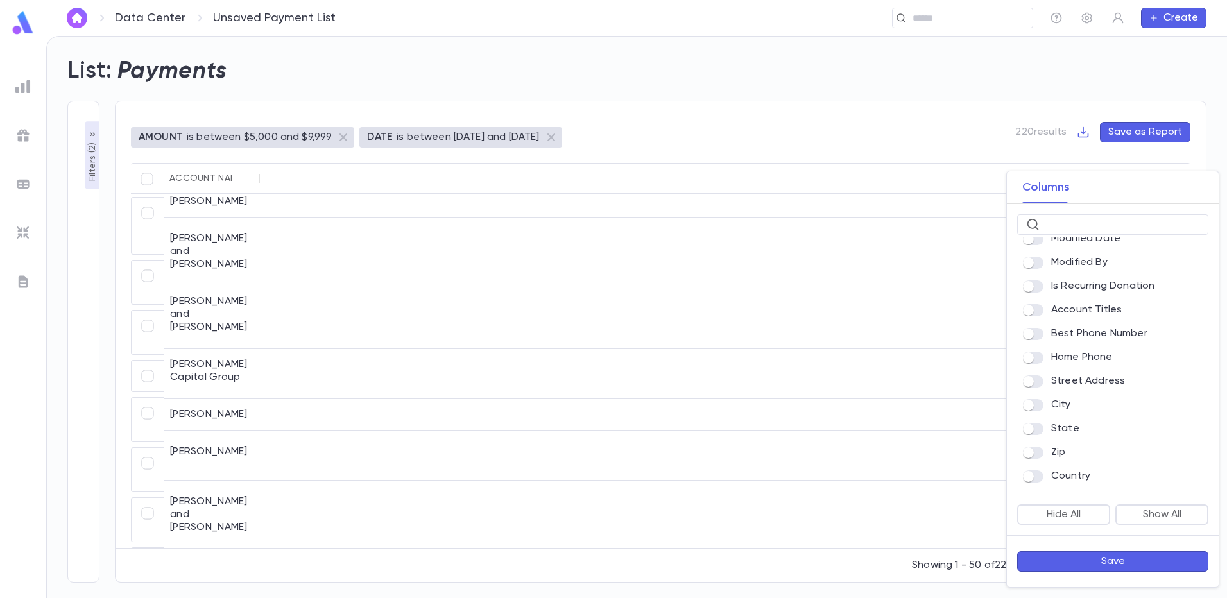
scroll to position [513, 0]
